Goal: Task Accomplishment & Management: Manage account settings

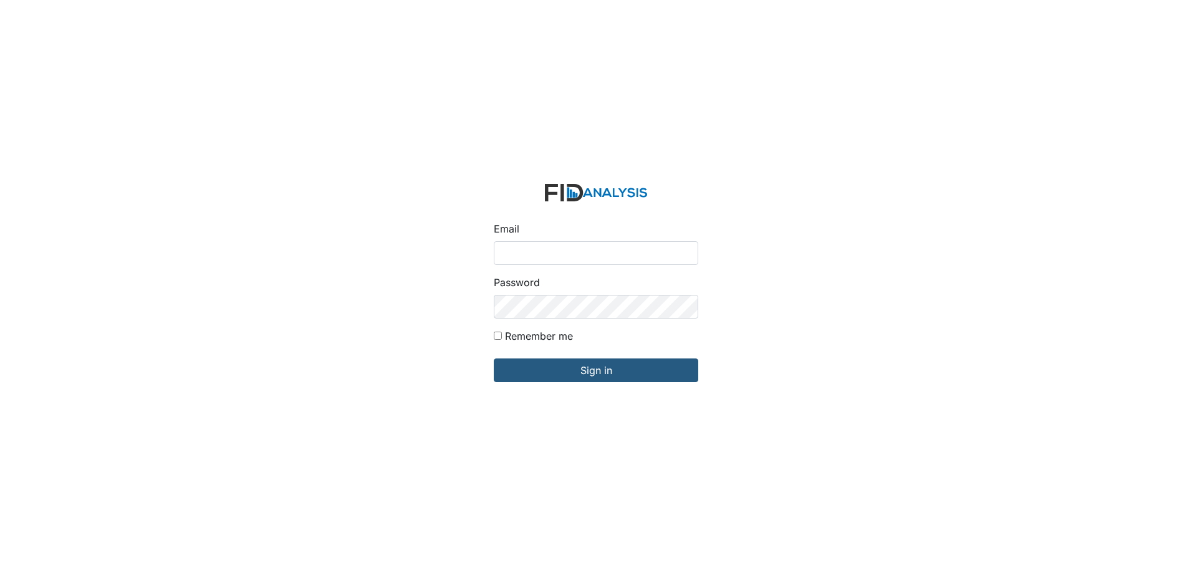
click at [594, 252] on input "Email" at bounding box center [596, 253] width 205 height 24
drag, startPoint x: 655, startPoint y: 251, endPoint x: 475, endPoint y: 238, distance: 180.1
click at [475, 238] on div "Email kfleming@lifeincorporated.com Password Remember me Sign in" at bounding box center [596, 290] width 1192 height 581
click at [494, 359] on input "Sign in" at bounding box center [596, 371] width 205 height 24
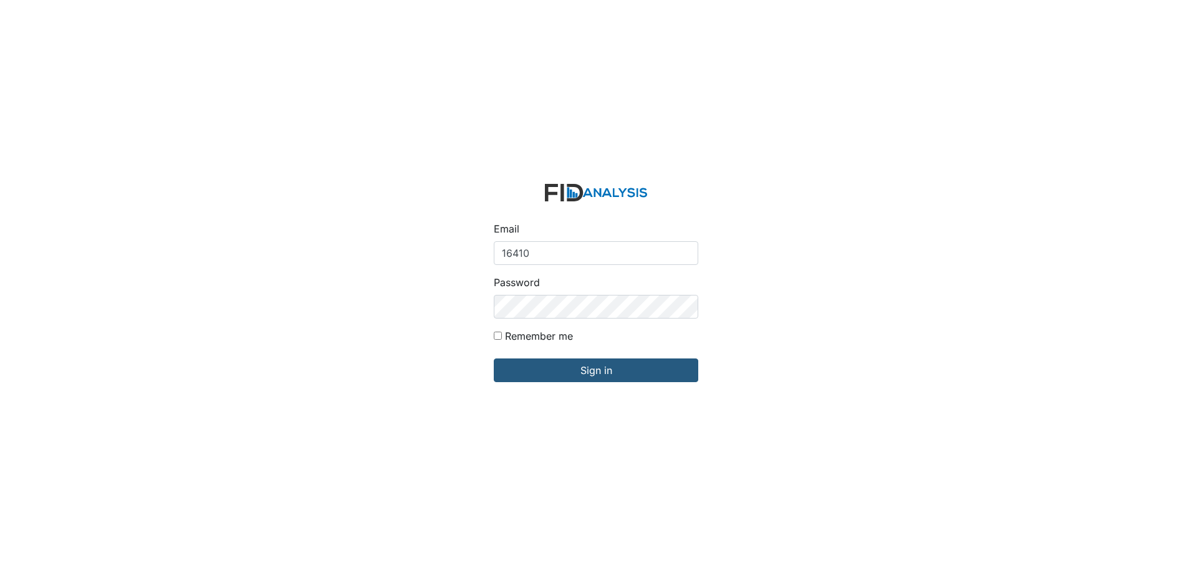
drag, startPoint x: 806, startPoint y: 279, endPoint x: 695, endPoint y: 271, distance: 111.3
click at [803, 280] on div "Email 16410 Password Remember me Sign in" at bounding box center [596, 290] width 1192 height 581
drag, startPoint x: 534, startPoint y: 251, endPoint x: 473, endPoint y: 259, distance: 60.9
click at [472, 259] on div "Email 16410 Password Remember me Sign in" at bounding box center [596, 290] width 1192 height 581
type input "[EMAIL_ADDRESS][DOMAIN_NAME]"
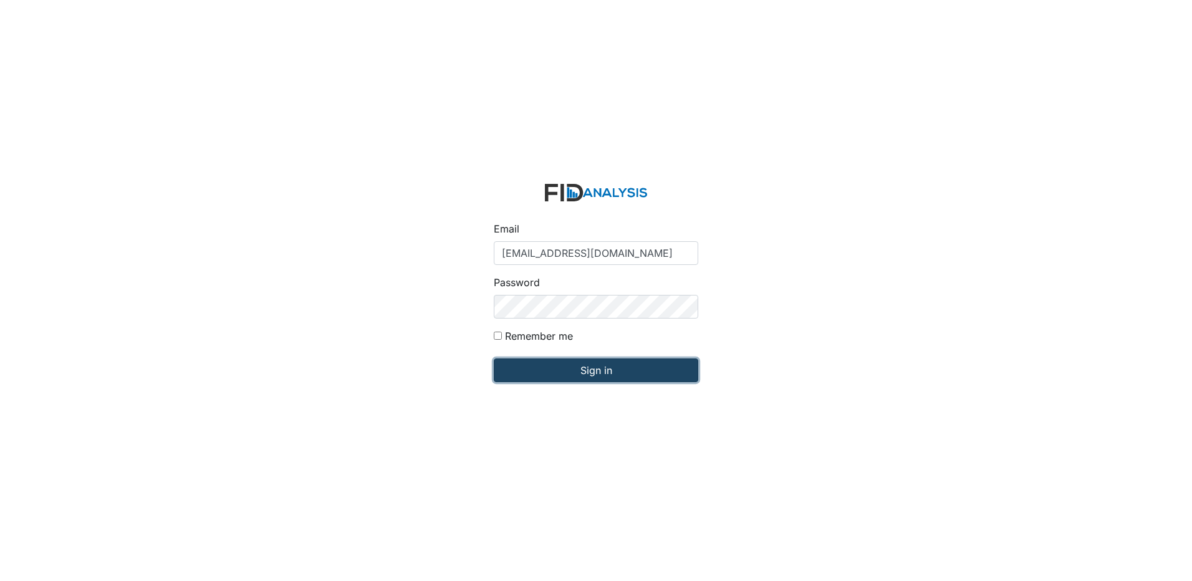
click at [596, 372] on input "Sign in" at bounding box center [596, 371] width 205 height 24
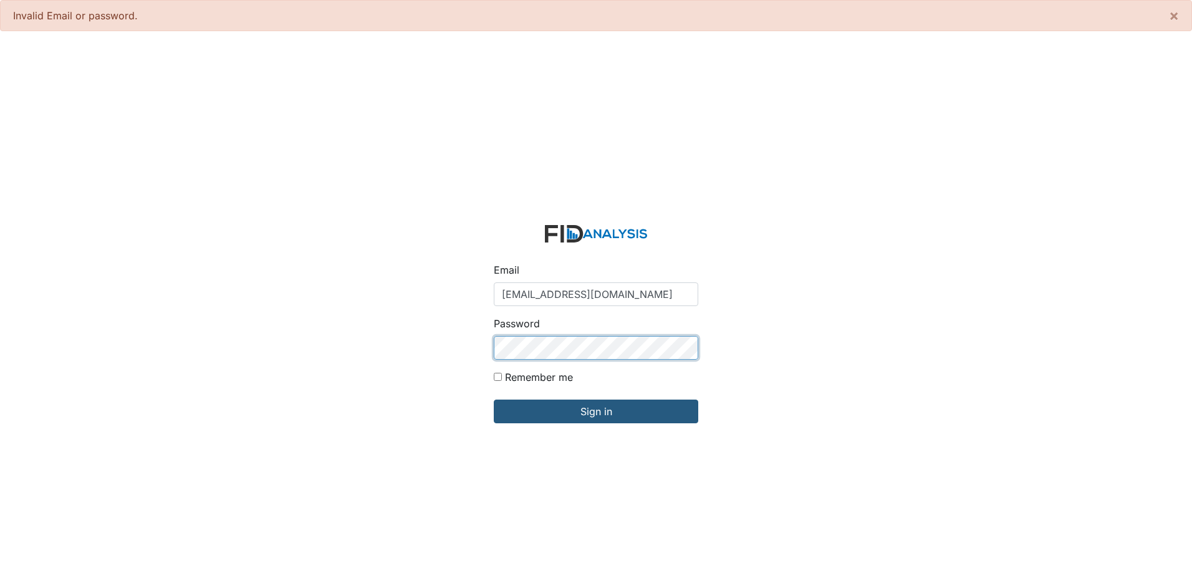
click at [494, 400] on input "Sign in" at bounding box center [596, 412] width 205 height 24
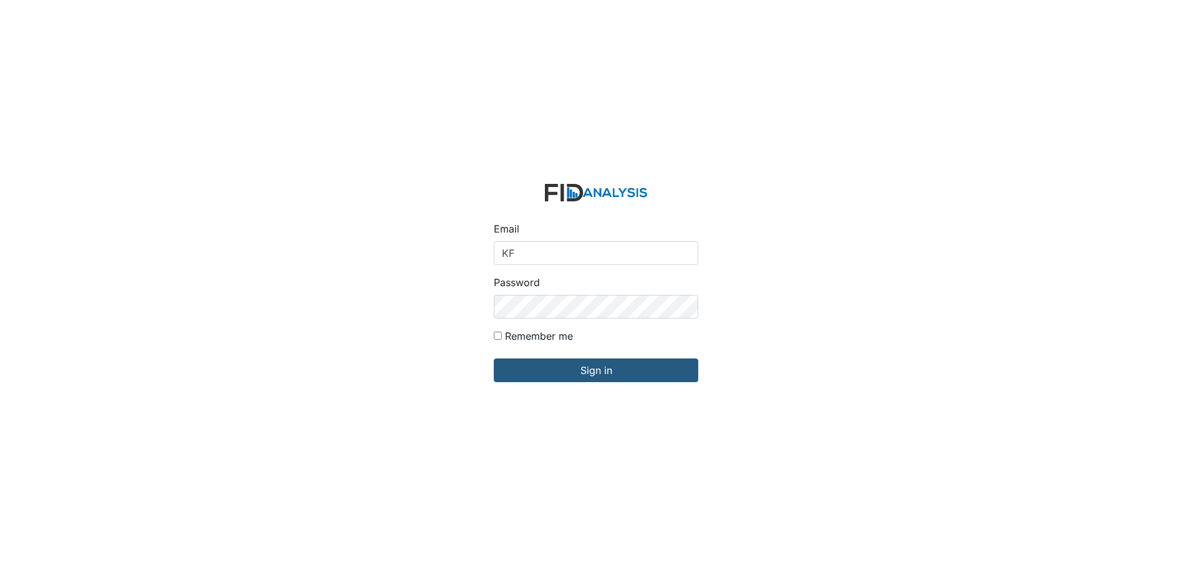
click at [582, 255] on input "KF" at bounding box center [596, 253] width 205 height 24
type input "[EMAIL_ADDRESS][DOMAIN_NAME]"
click at [494, 359] on input "Sign in" at bounding box center [596, 371] width 205 height 24
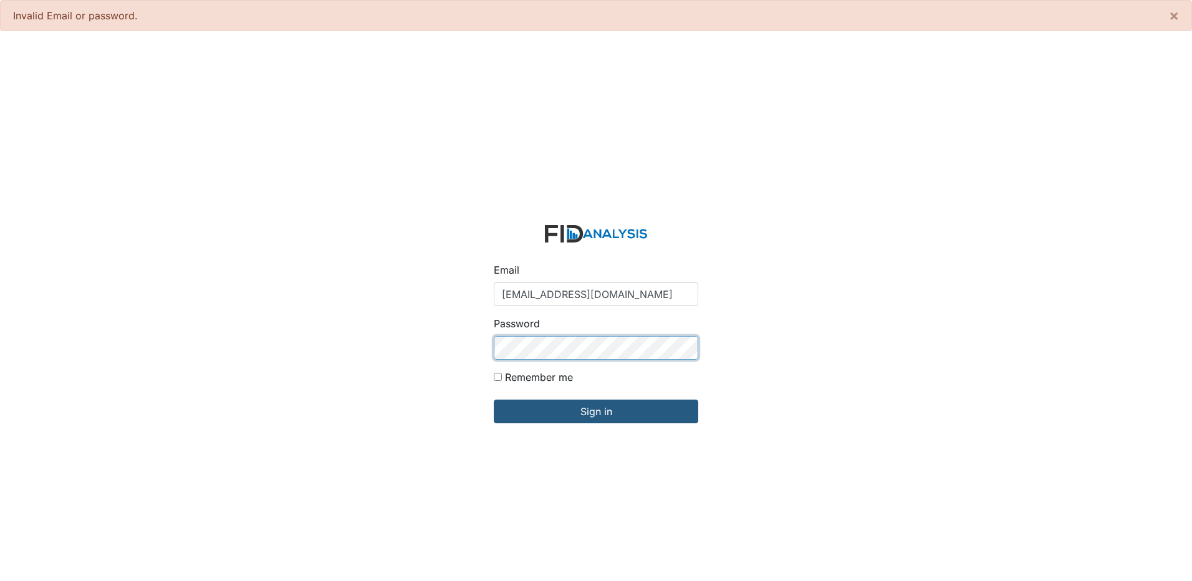
click at [494, 400] on input "Sign in" at bounding box center [596, 412] width 205 height 24
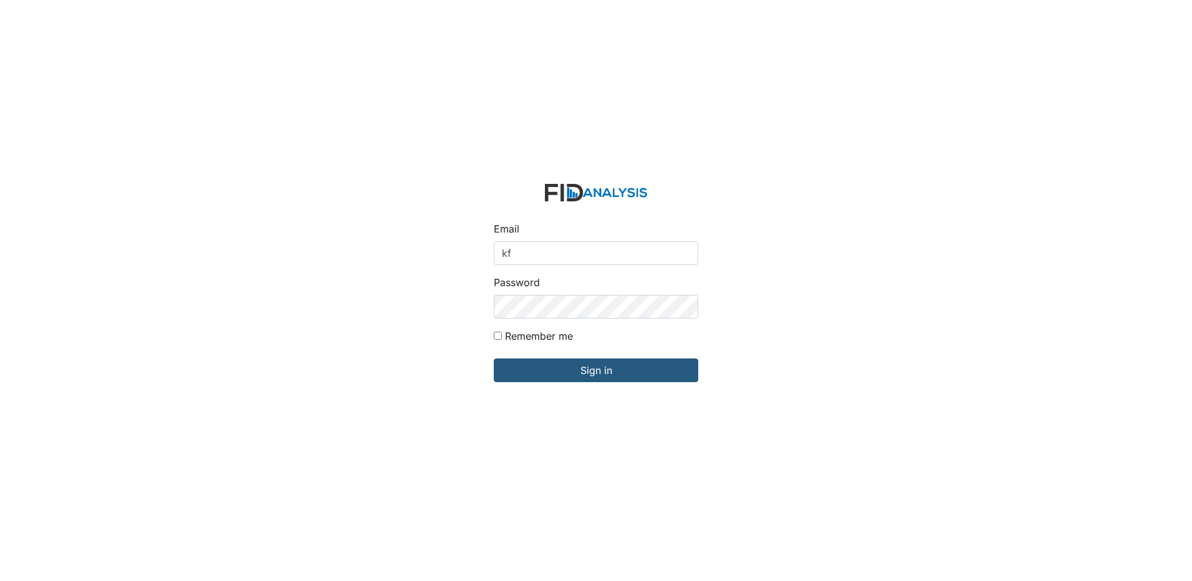
type input "[EMAIL_ADDRESS][DOMAIN_NAME]"
click at [494, 359] on input "Sign in" at bounding box center [596, 371] width 205 height 24
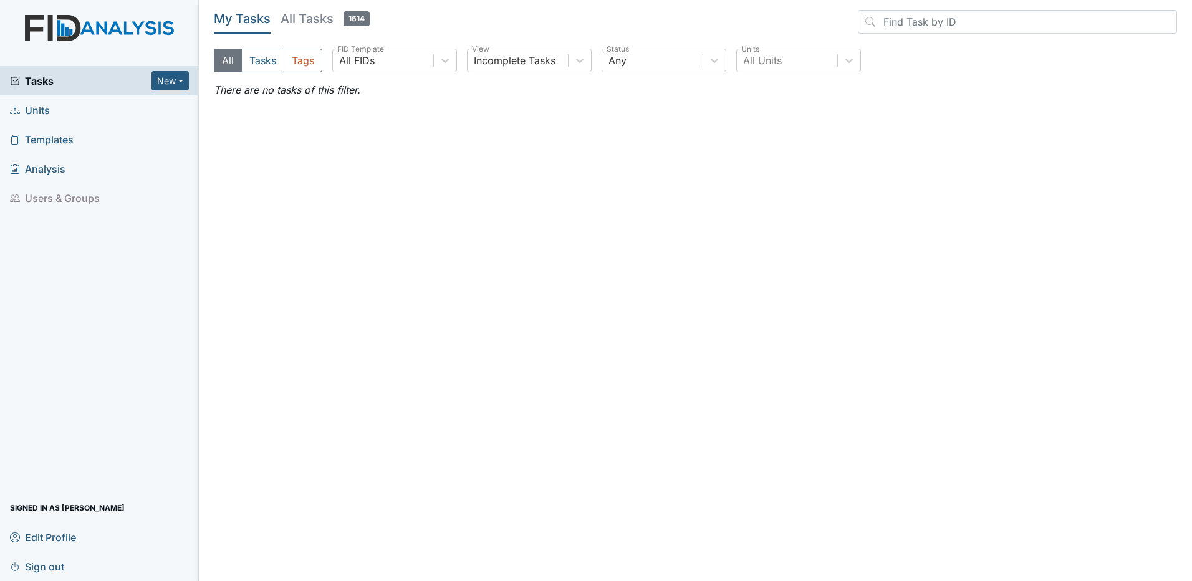
click at [49, 112] on span "Units" at bounding box center [30, 109] width 40 height 19
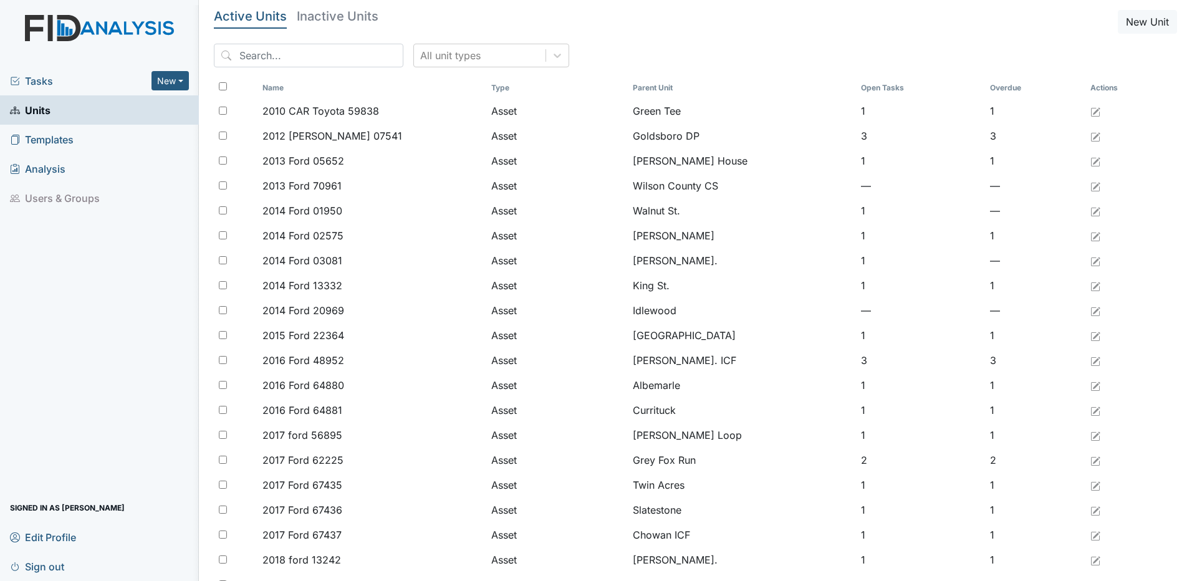
click at [286, 55] on input "search" at bounding box center [309, 56] width 190 height 24
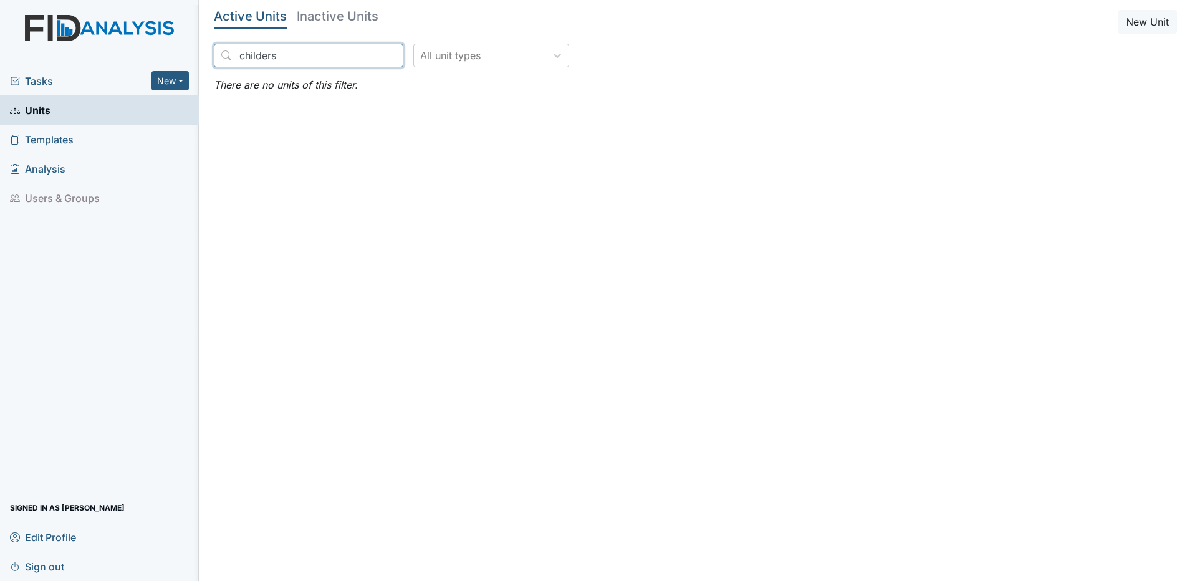
type input "childers"
click at [50, 79] on span "Tasks" at bounding box center [81, 81] width 142 height 15
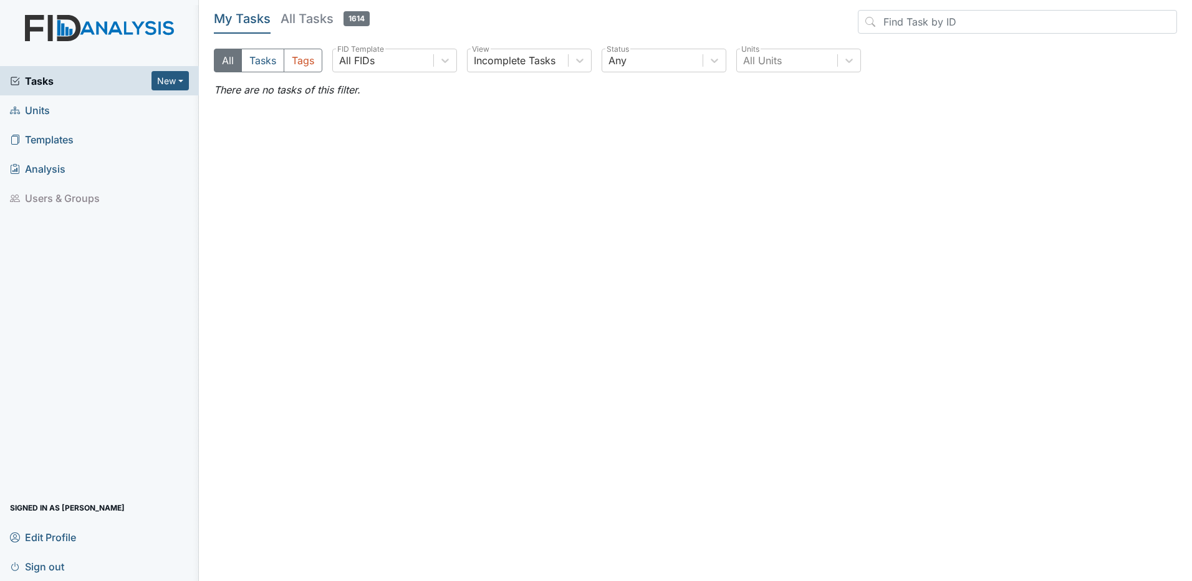
click at [49, 108] on span "Units" at bounding box center [30, 109] width 40 height 19
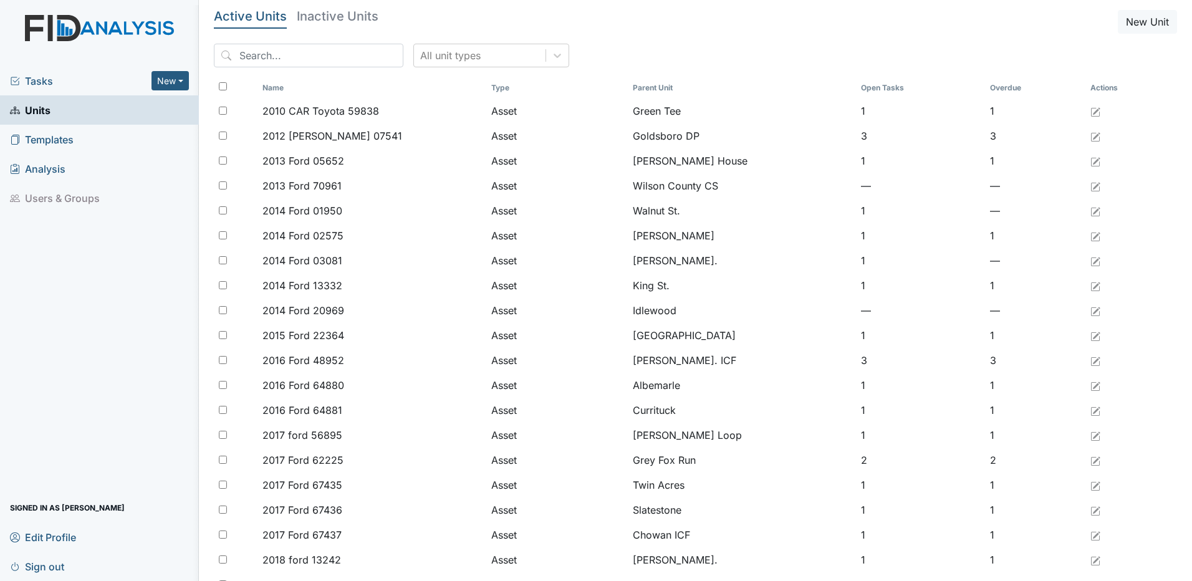
click at [331, 17] on h5 "Inactive Units" at bounding box center [338, 16] width 82 height 12
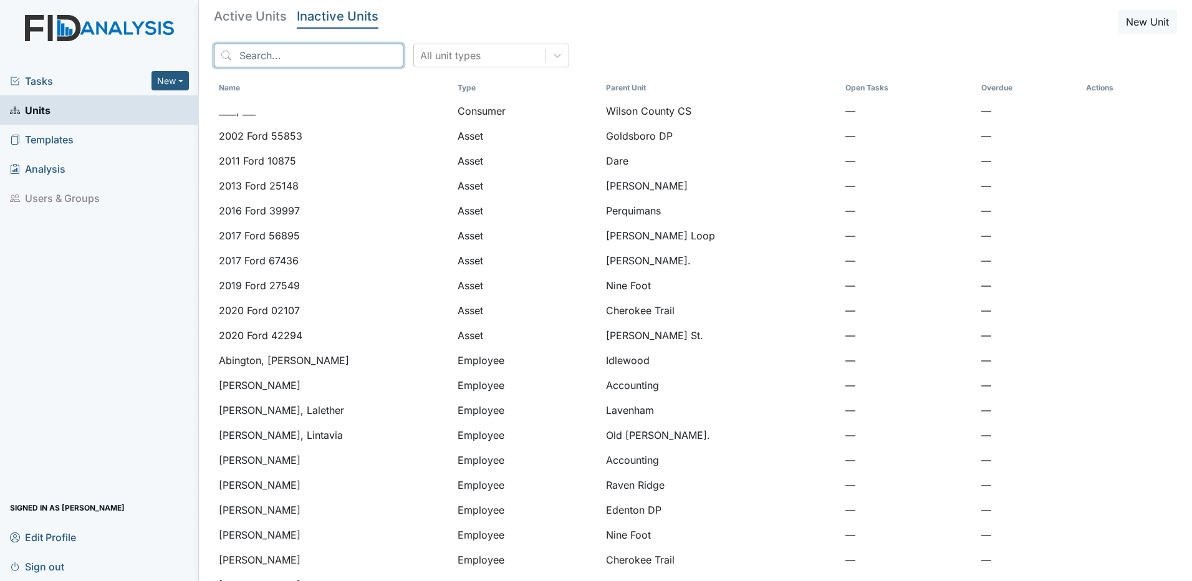
click at [294, 57] on input "search" at bounding box center [309, 56] width 190 height 24
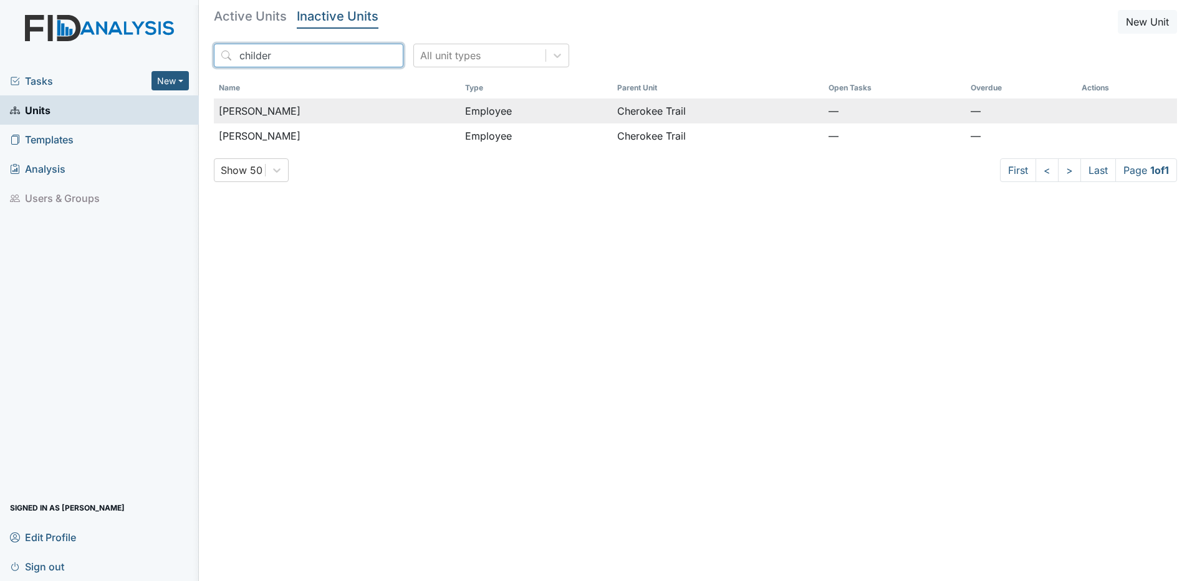
type input "childer"
click at [272, 112] on span "[PERSON_NAME]" at bounding box center [260, 111] width 82 height 15
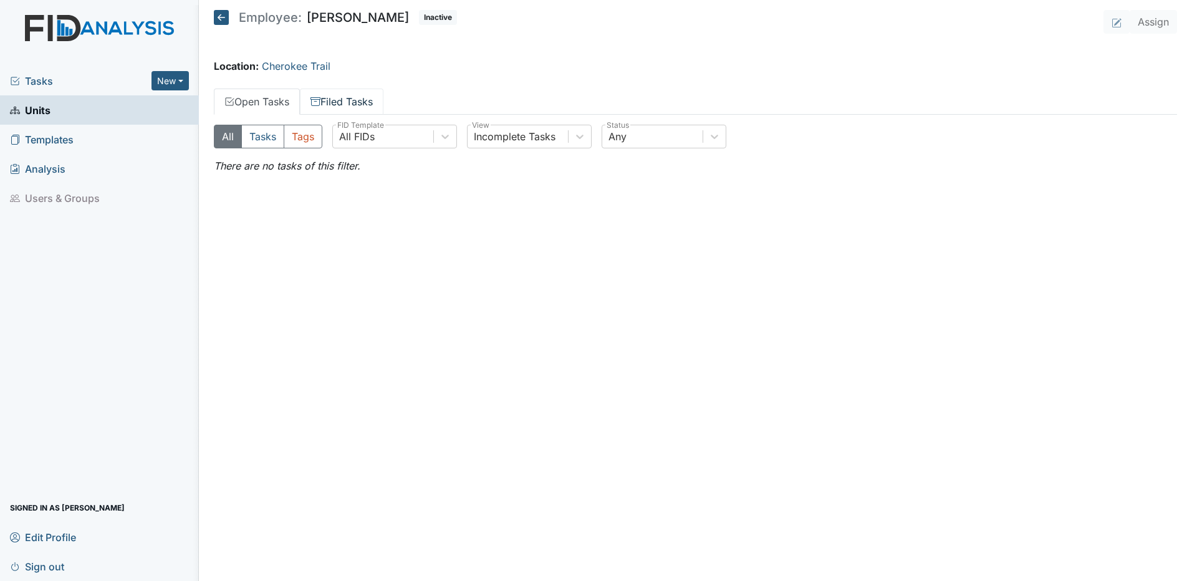
click at [342, 99] on link "Filed Tasks" at bounding box center [342, 102] width 84 height 26
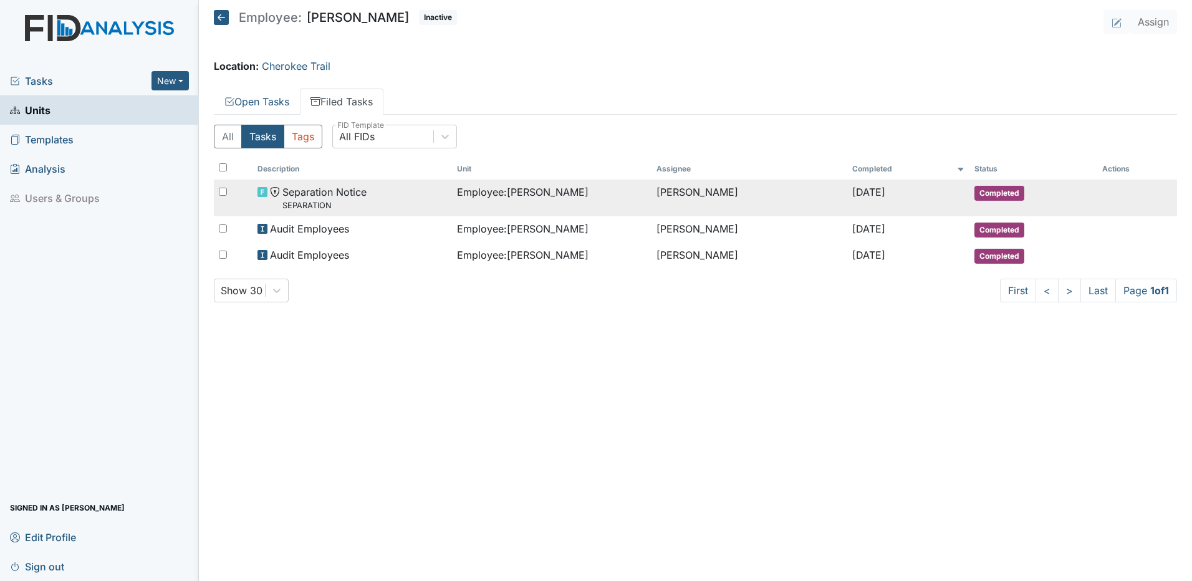
click at [335, 190] on span "Separation Notice SEPARATION" at bounding box center [324, 198] width 84 height 27
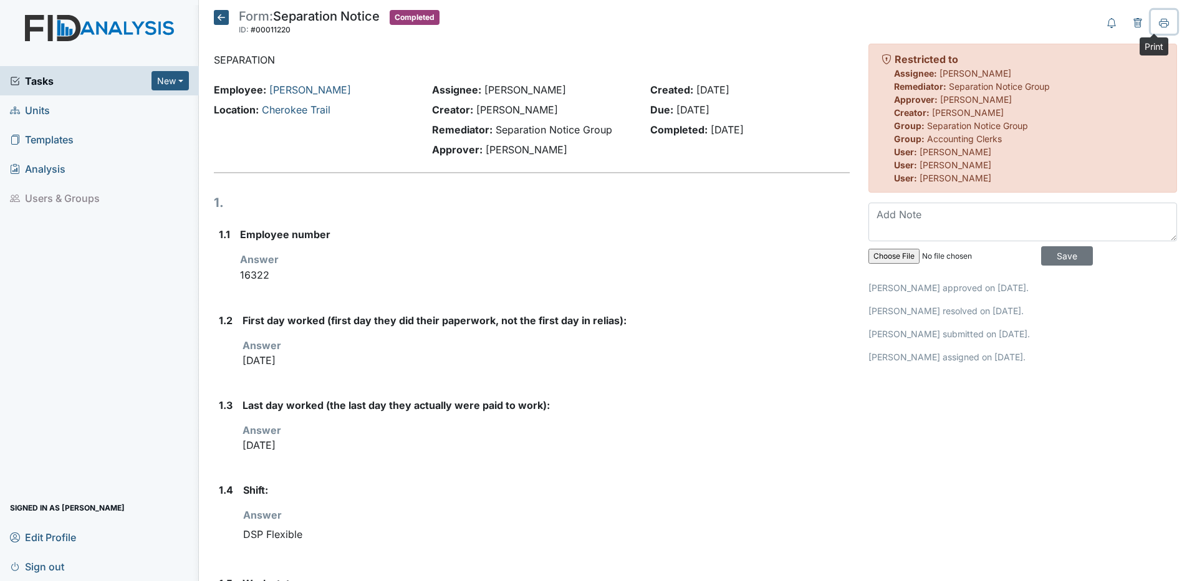
click at [1159, 24] on icon at bounding box center [1164, 23] width 10 height 10
click at [221, 17] on icon at bounding box center [221, 17] width 15 height 15
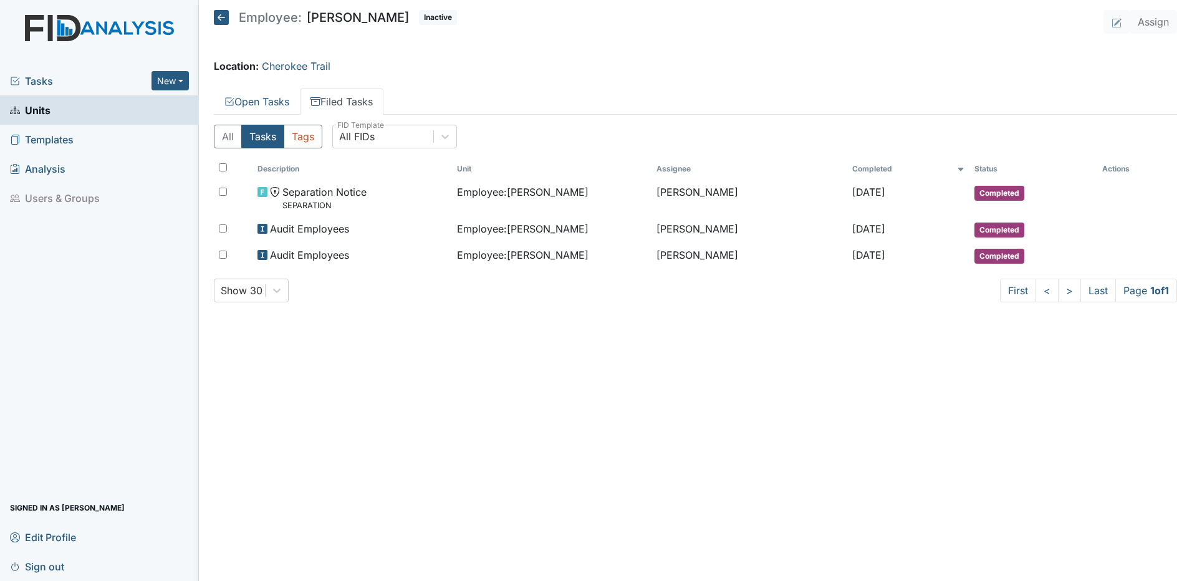
click at [223, 16] on icon at bounding box center [221, 17] width 15 height 15
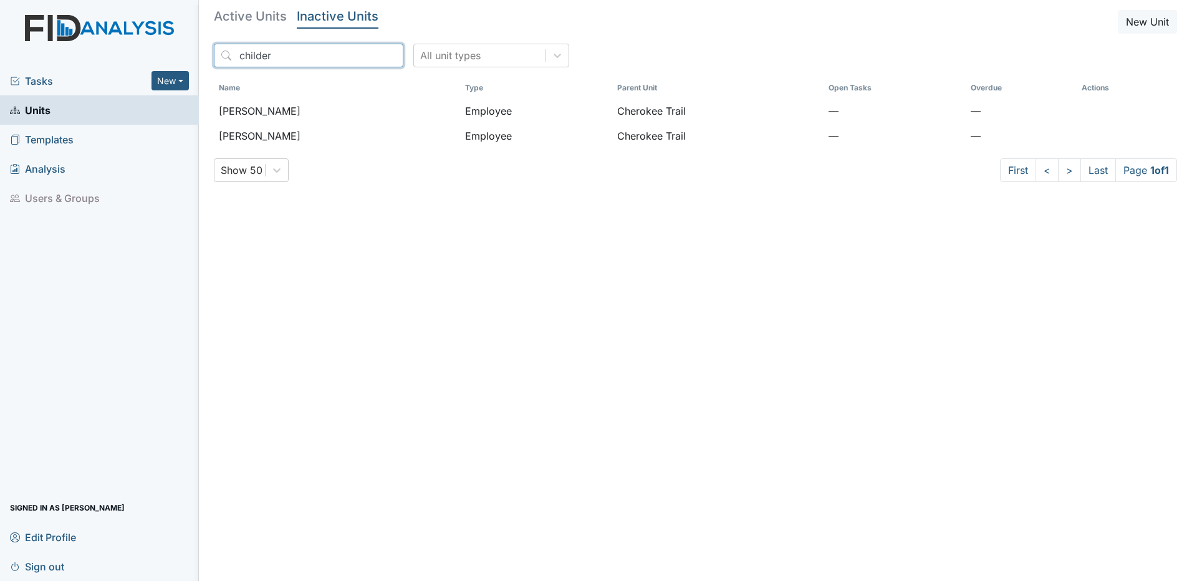
click at [367, 56] on input "childer" at bounding box center [309, 56] width 190 height 24
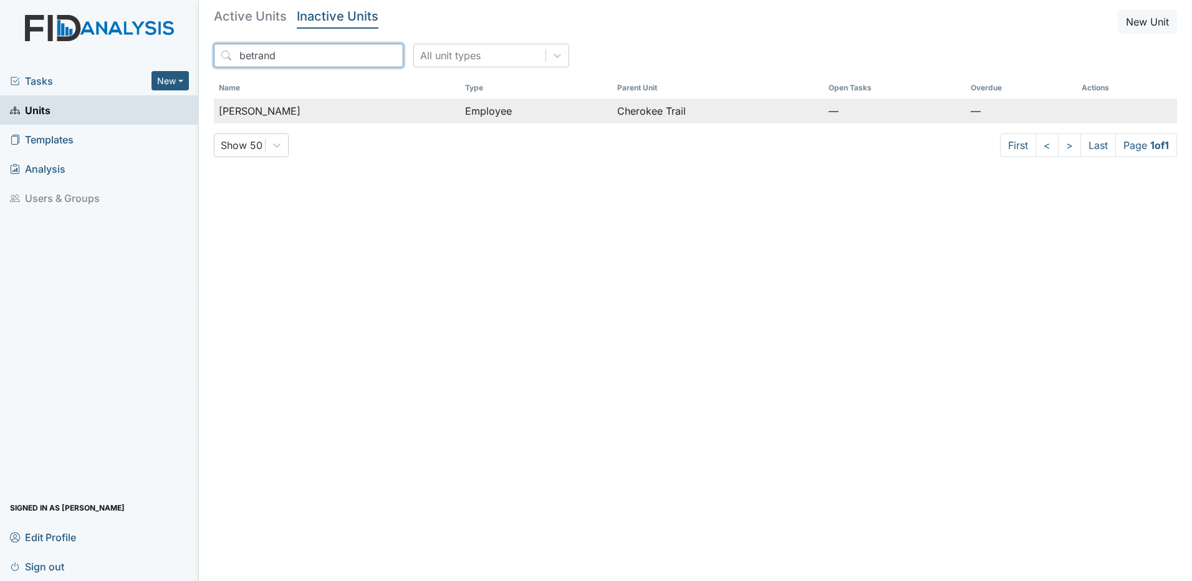
type input "betrand"
click at [284, 112] on span "[PERSON_NAME]" at bounding box center [260, 111] width 82 height 15
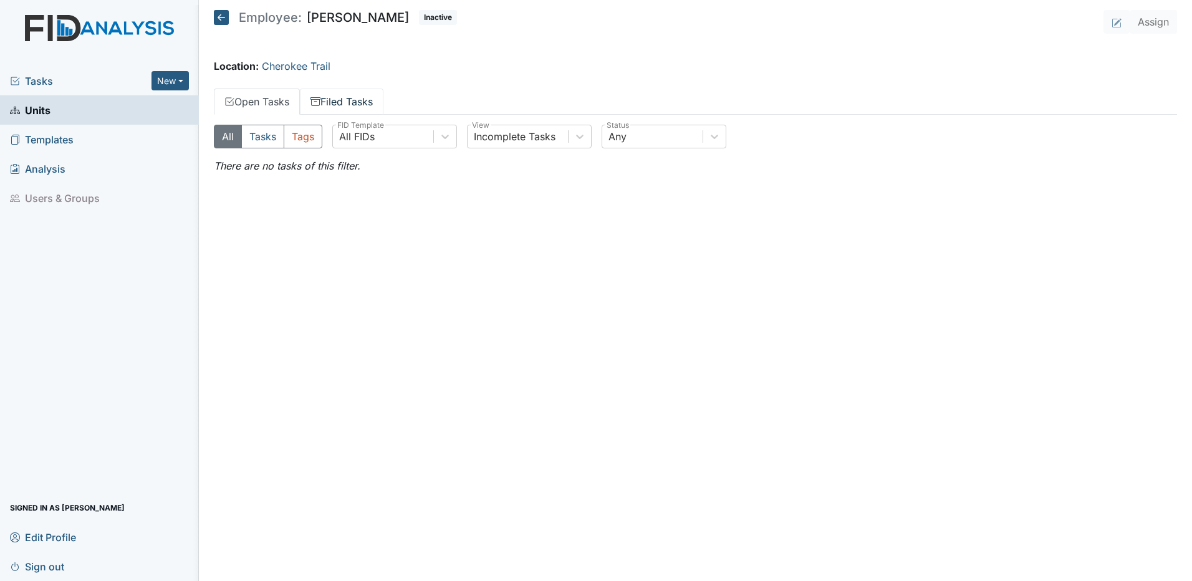
click at [349, 104] on link "Filed Tasks" at bounding box center [342, 102] width 84 height 26
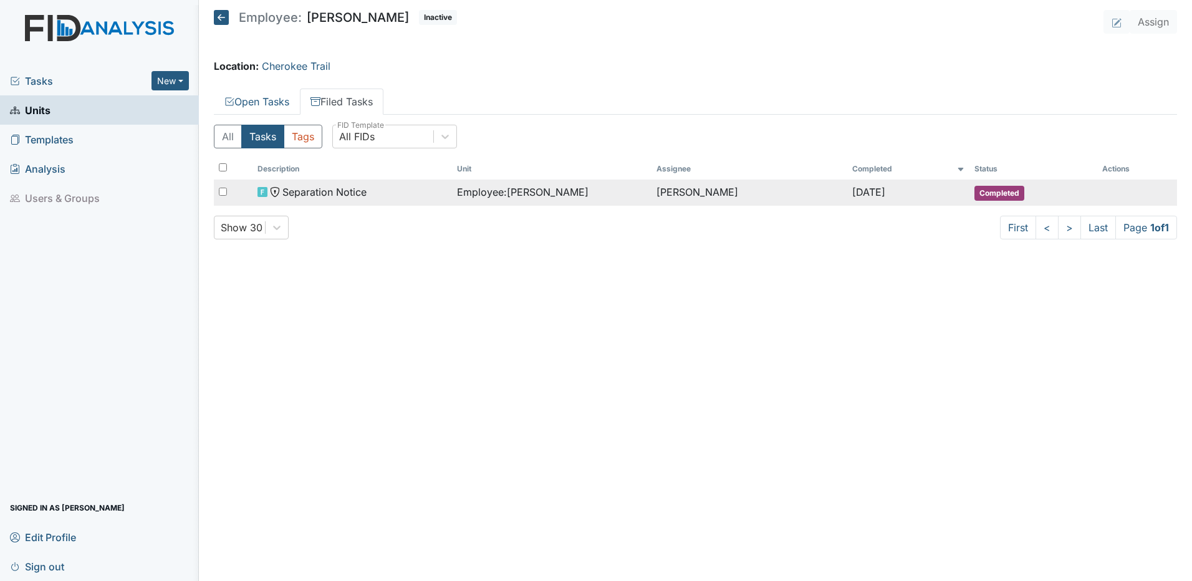
click at [342, 196] on span "Separation Notice" at bounding box center [324, 192] width 84 height 15
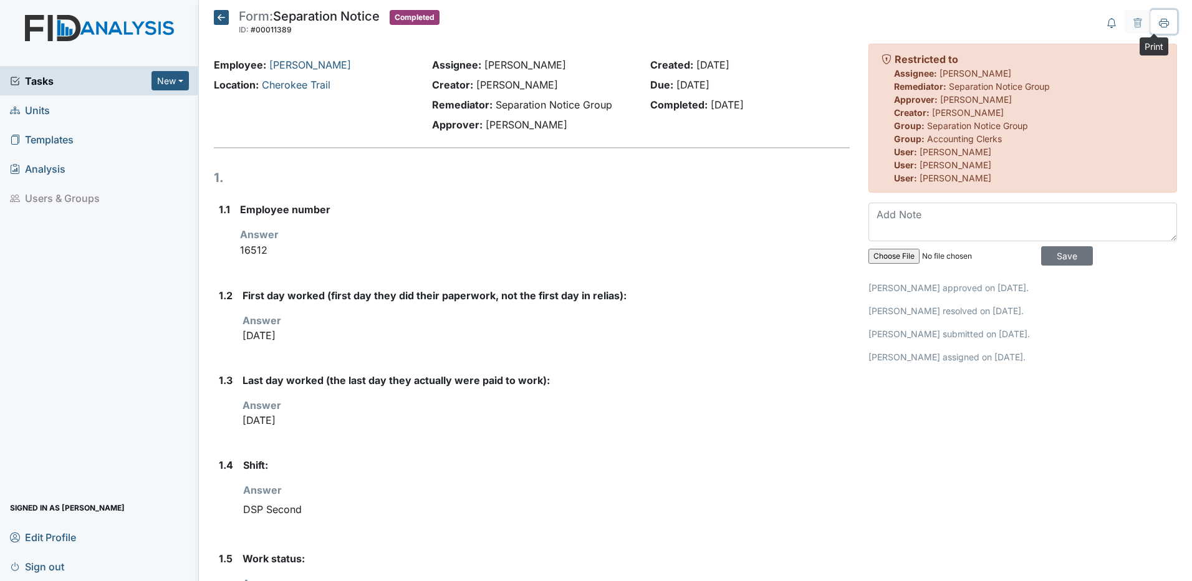
click at [1159, 19] on icon at bounding box center [1164, 23] width 10 height 10
click at [221, 16] on icon at bounding box center [221, 17] width 15 height 15
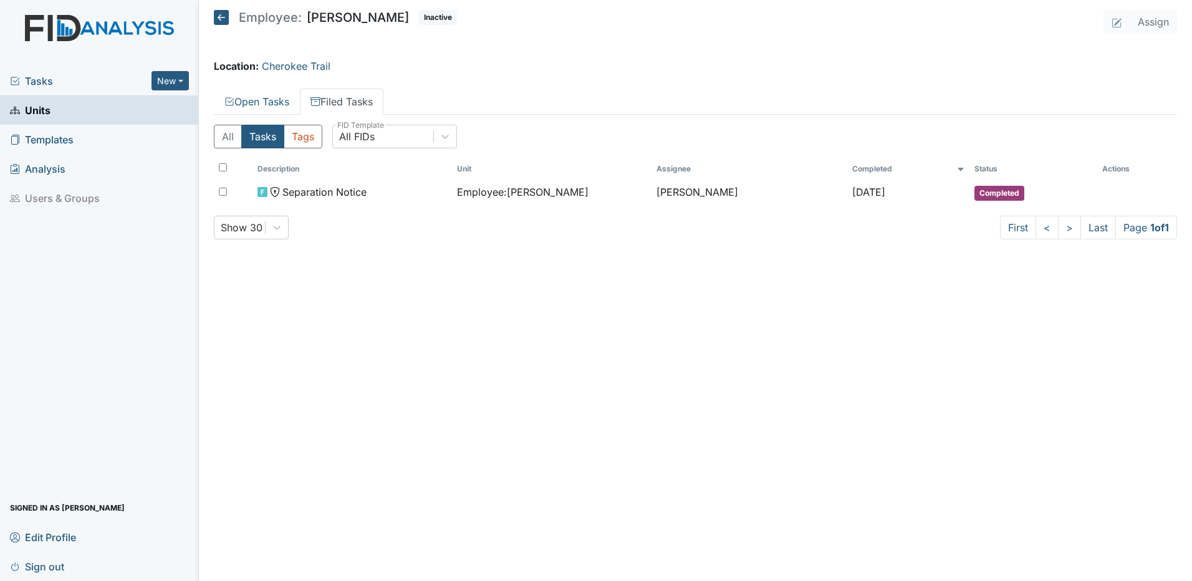
click at [222, 14] on icon at bounding box center [221, 17] width 15 height 15
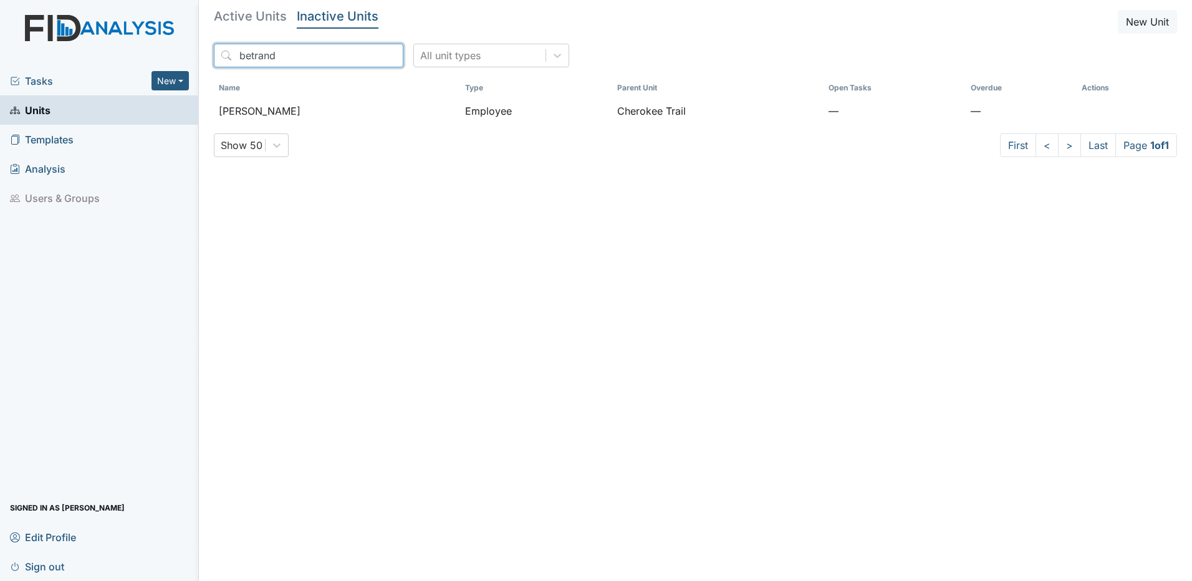
click at [367, 56] on input "betrand" at bounding box center [309, 56] width 190 height 24
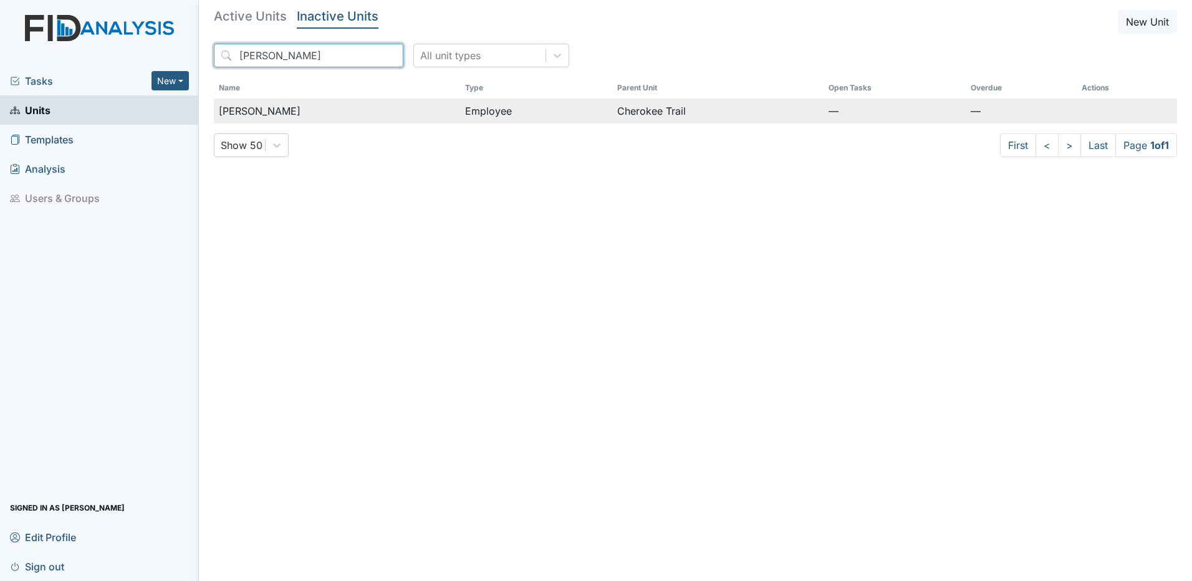
type input "pellom"
click at [268, 112] on span "Pellom, Missy" at bounding box center [260, 111] width 82 height 15
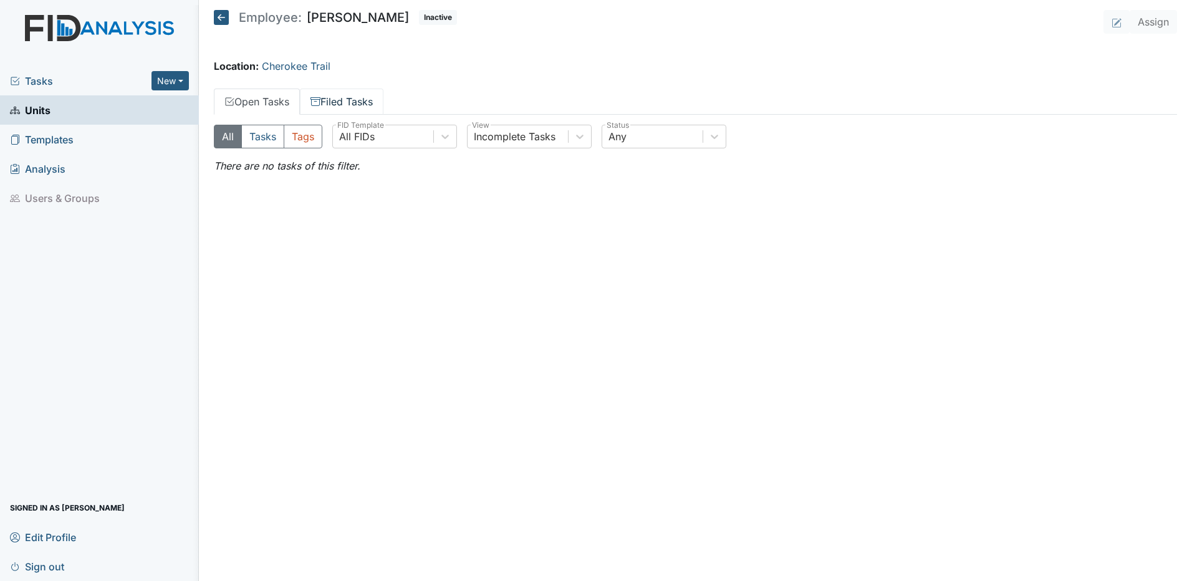
click at [359, 104] on link "Filed Tasks" at bounding box center [342, 102] width 84 height 26
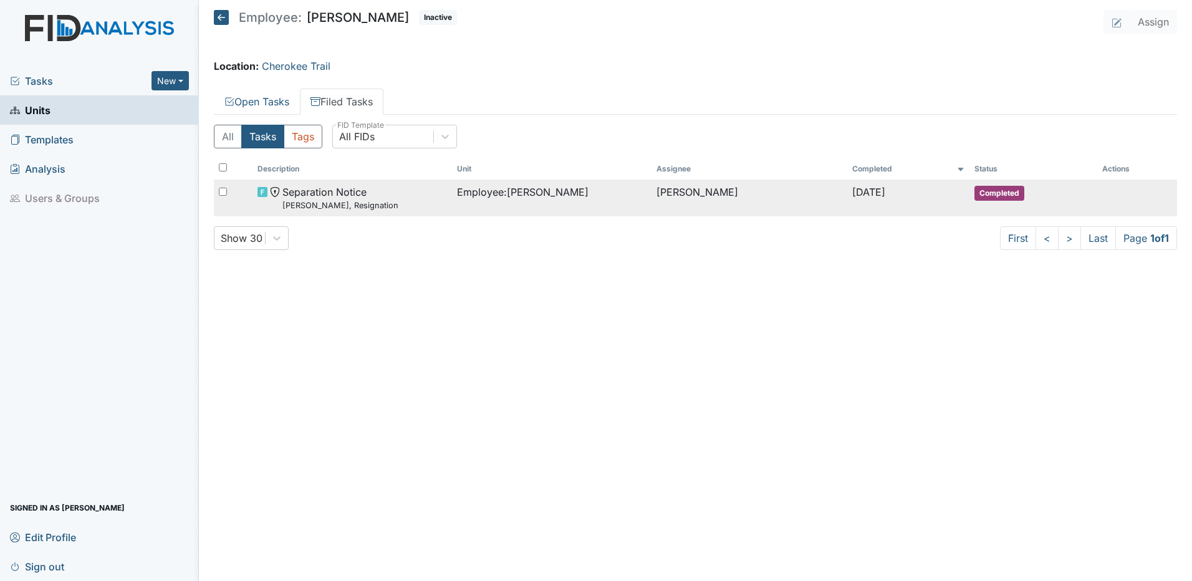
click at [334, 193] on span "Separation Notice Pellom, Missy, Resignation" at bounding box center [340, 198] width 116 height 27
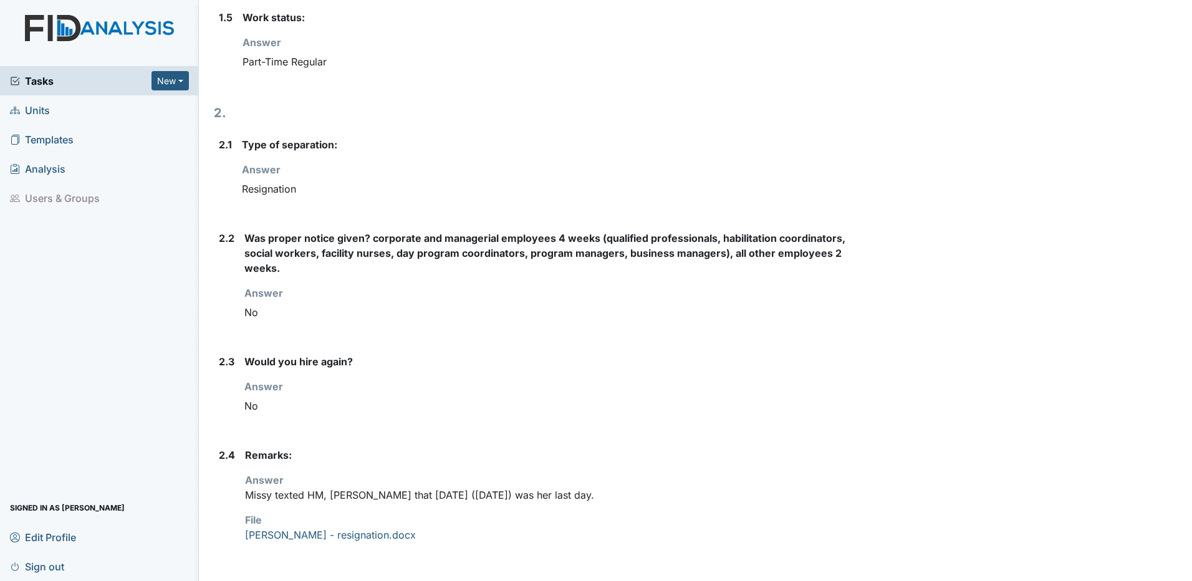
scroll to position [567, 0]
click at [334, 534] on link "[PERSON_NAME] - resignation.docx" at bounding box center [330, 534] width 171 height 12
click at [778, 142] on strong "Type of separation:" at bounding box center [546, 143] width 608 height 15
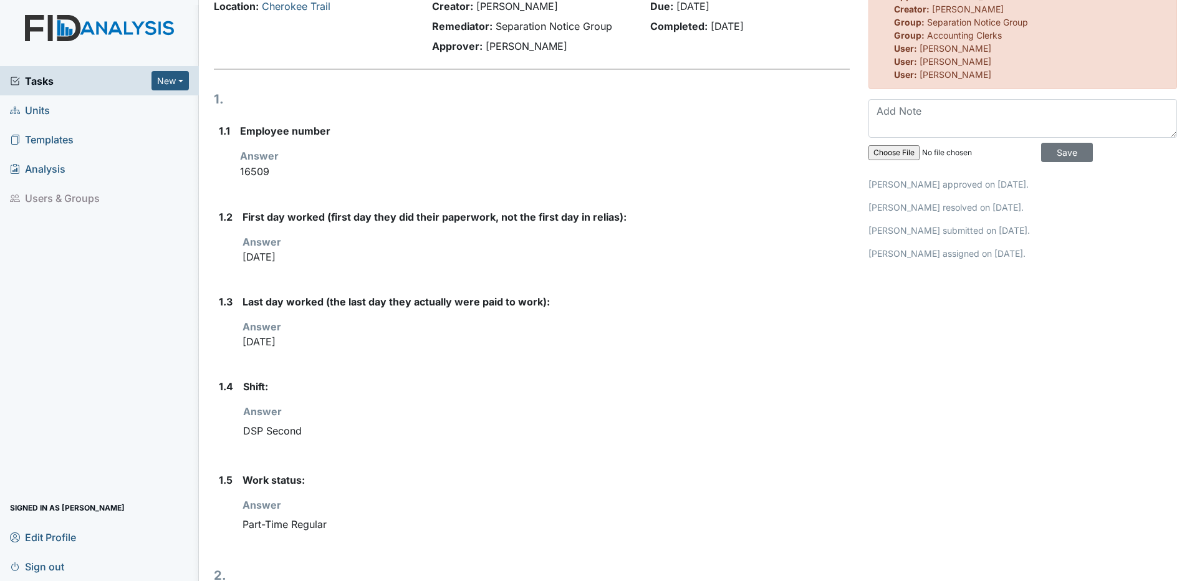
scroll to position [0, 0]
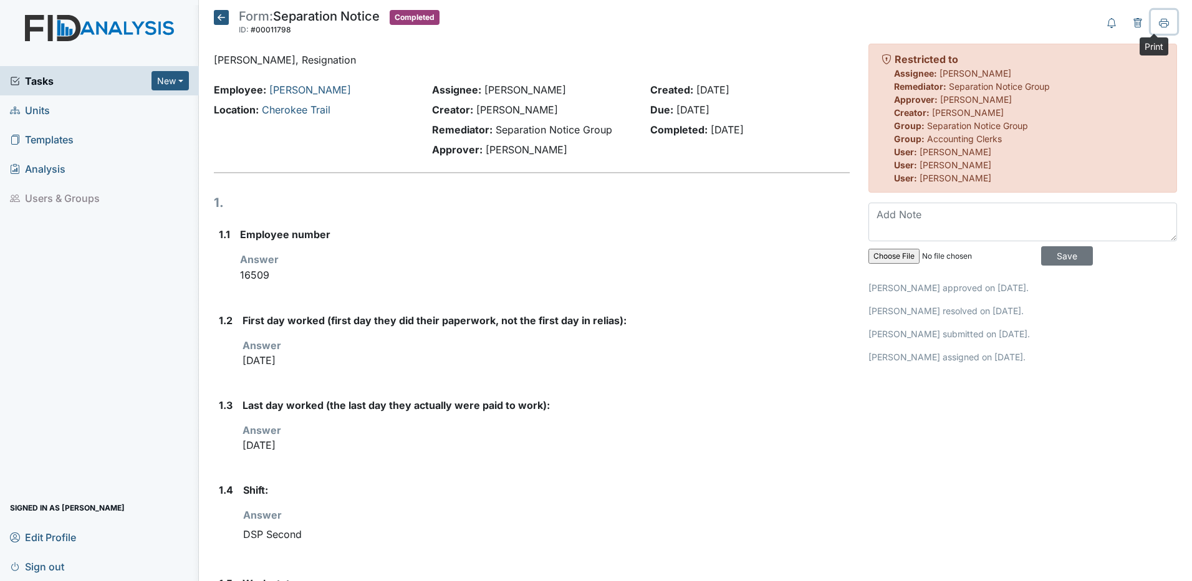
click at [1159, 26] on icon at bounding box center [1164, 23] width 10 height 10
click at [222, 16] on icon at bounding box center [221, 17] width 15 height 15
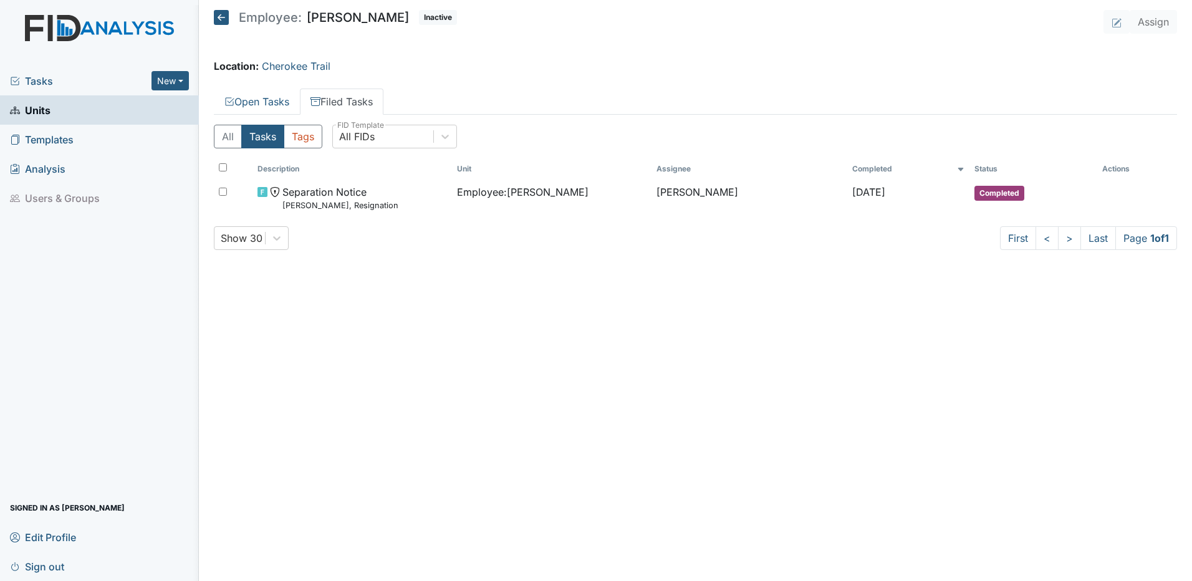
click at [222, 16] on icon at bounding box center [221, 17] width 15 height 15
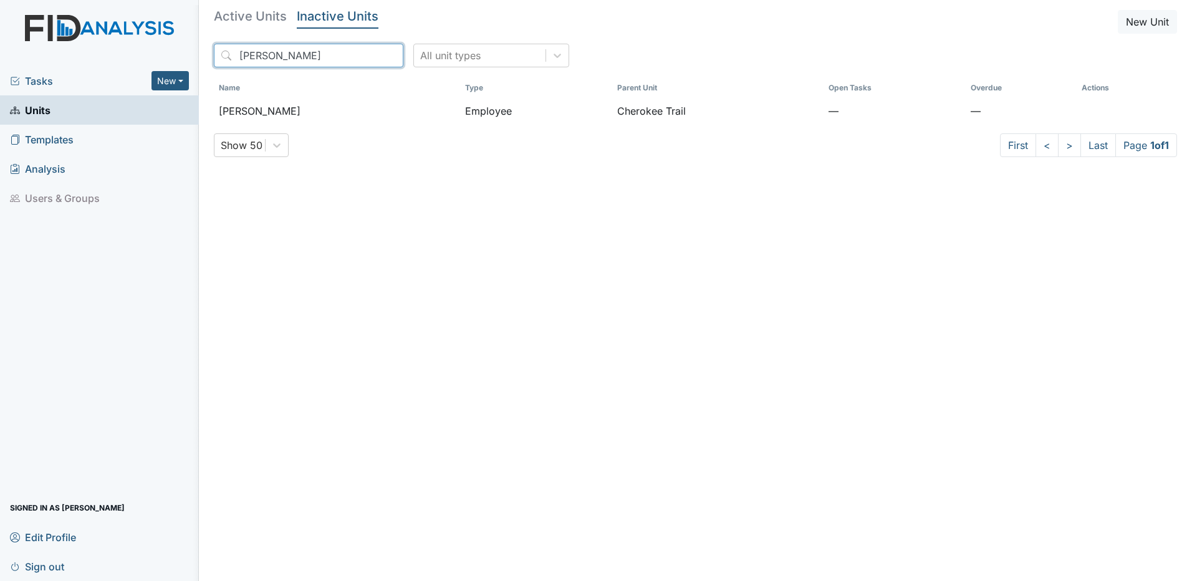
drag, startPoint x: 370, startPoint y: 53, endPoint x: 345, endPoint y: 57, distance: 25.3
click at [370, 53] on input "pellom" at bounding box center [309, 56] width 190 height 24
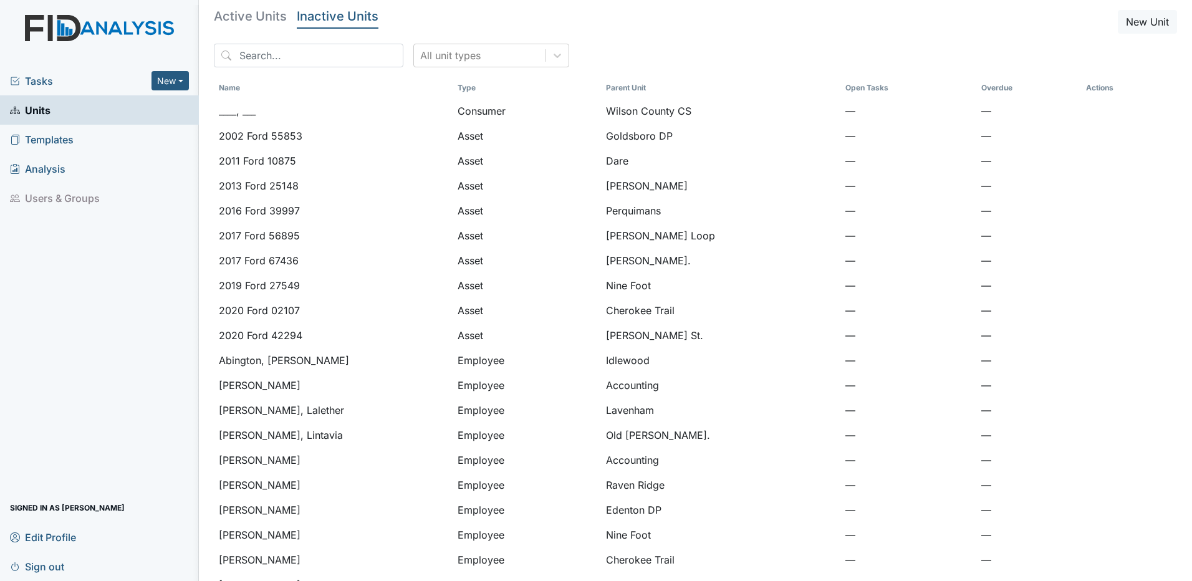
click at [31, 81] on span "Tasks" at bounding box center [81, 81] width 142 height 15
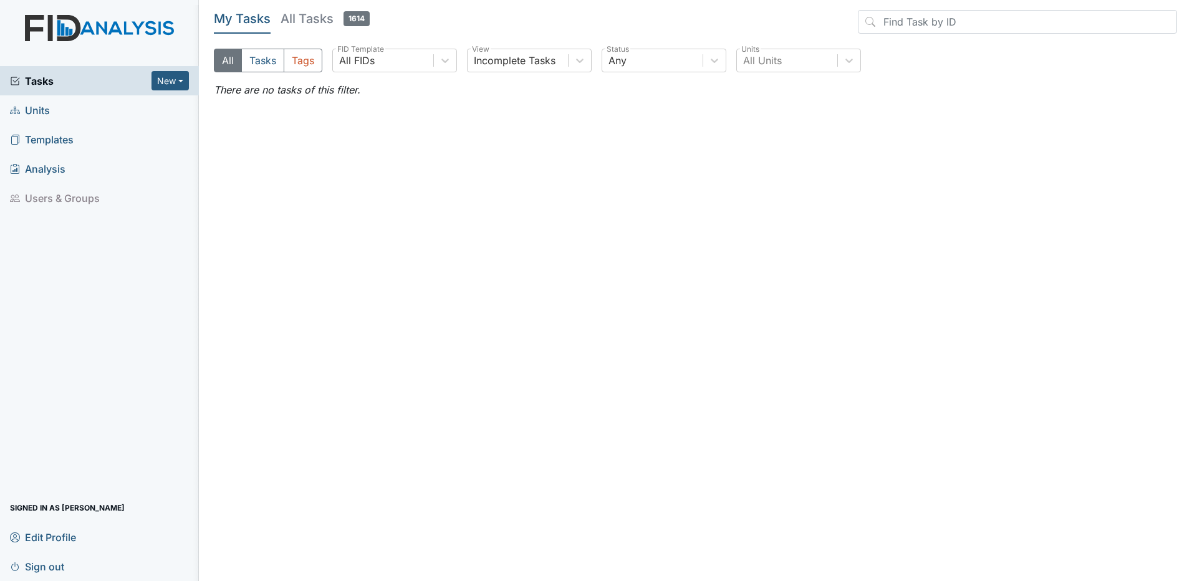
click at [36, 569] on span "Sign out" at bounding box center [37, 566] width 54 height 19
